Goal: Browse casually

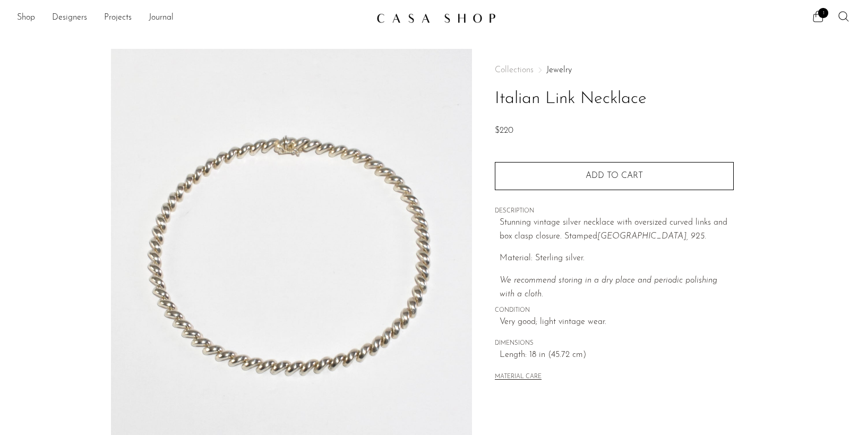
scroll to position [40, 0]
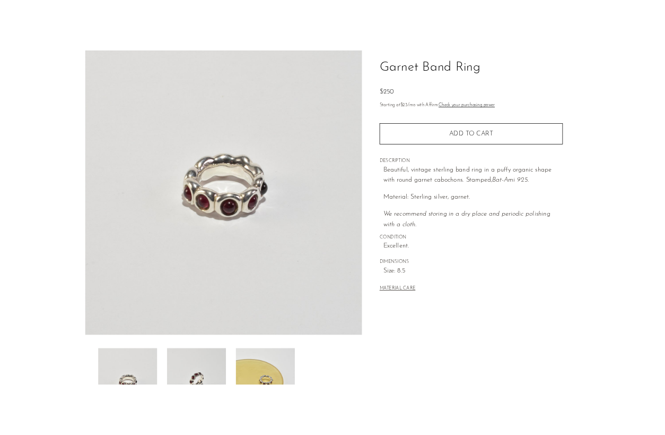
scroll to position [78, 0]
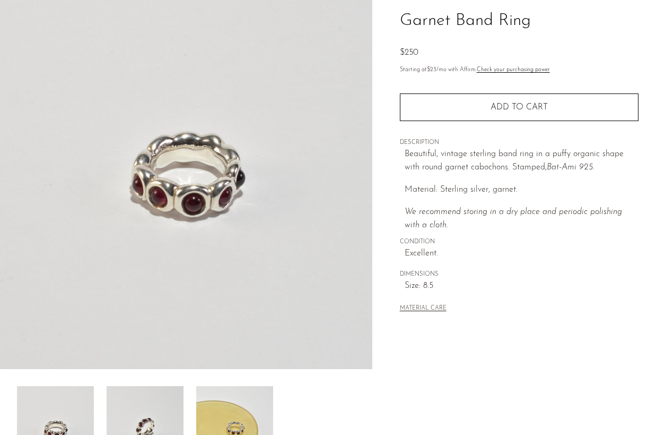
drag, startPoint x: 385, startPoint y: 257, endPoint x: 665, endPoint y: 275, distance: 280.2
click at [0, 0] on img at bounding box center [186, 170] width 373 height 398
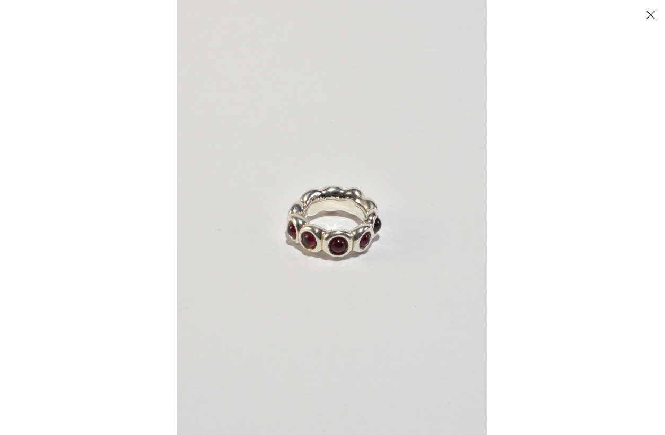
drag, startPoint x: 509, startPoint y: 176, endPoint x: 714, endPoint y: 1, distance: 269.1
click at [0, 0] on div at bounding box center [332, 217] width 665 height 435
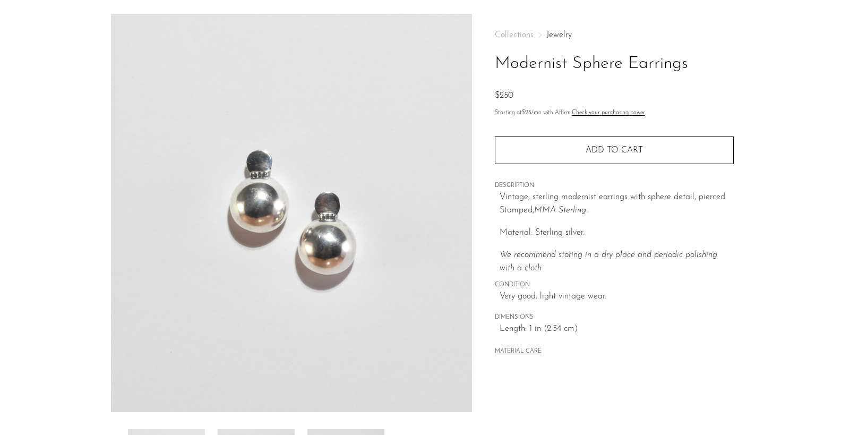
scroll to position [256, 0]
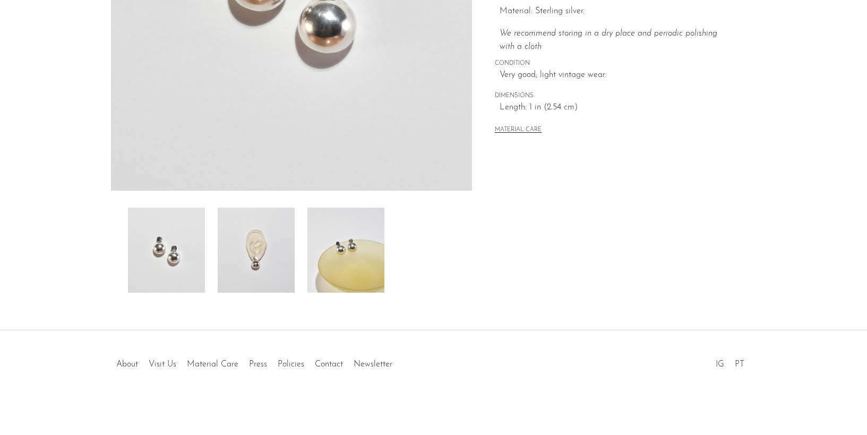
click at [258, 273] on img at bounding box center [256, 249] width 77 height 85
